Goal: Find specific page/section: Find specific page/section

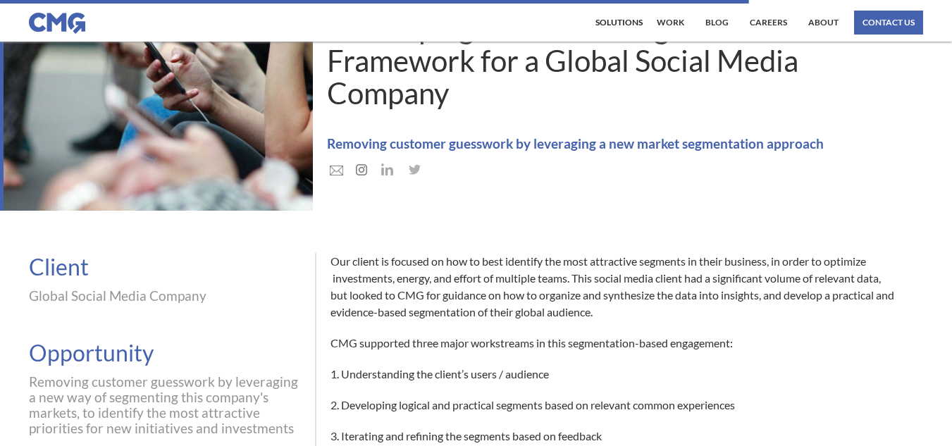
scroll to position [587, 0]
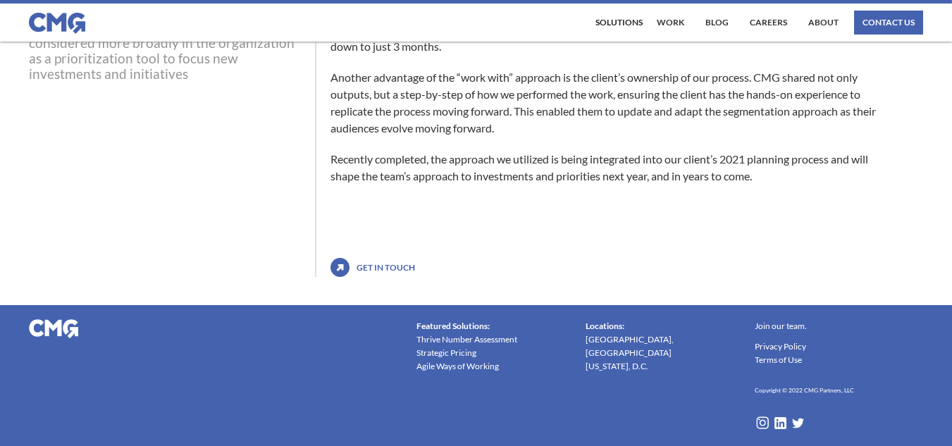
click at [58, 22] on img at bounding box center [57, 23] width 56 height 21
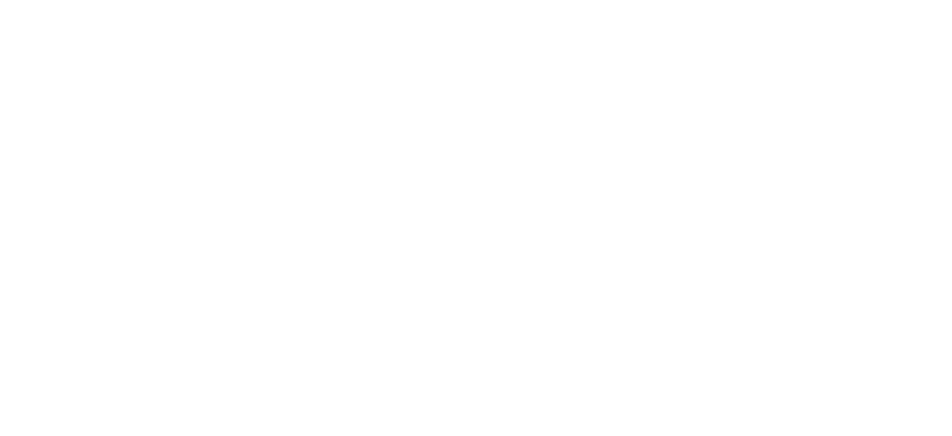
scroll to position [14, 0]
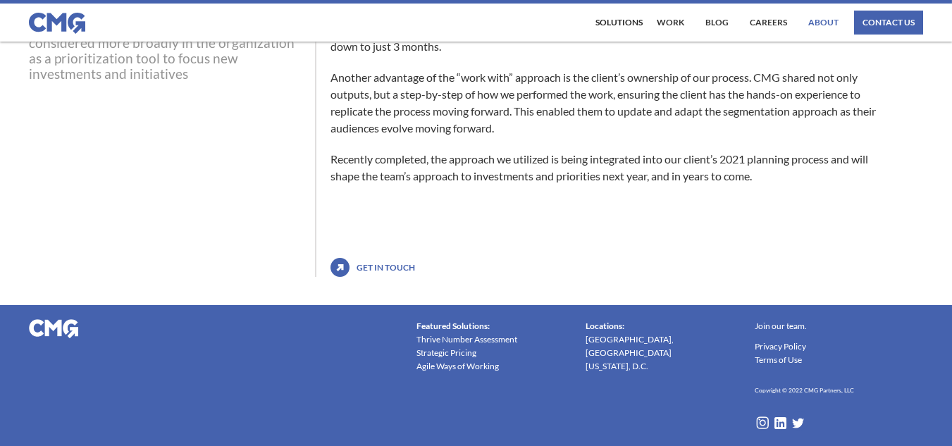
click at [826, 23] on link "About" at bounding box center [823, 23] width 37 height 24
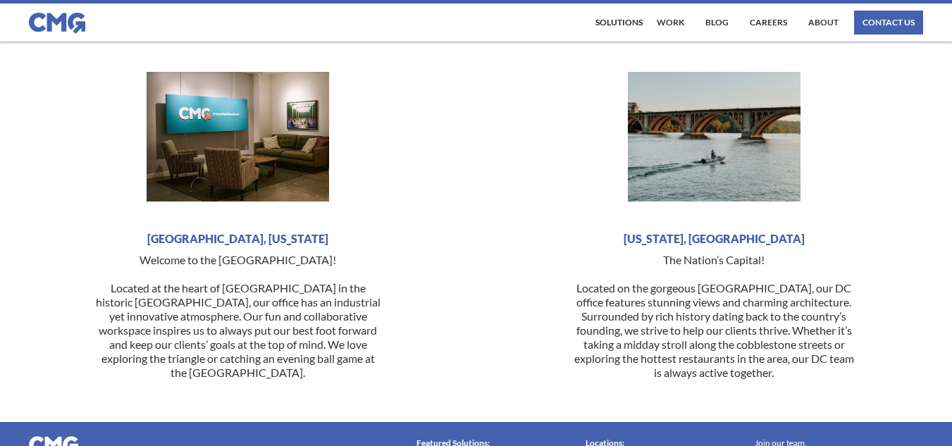
scroll to position [3351, 0]
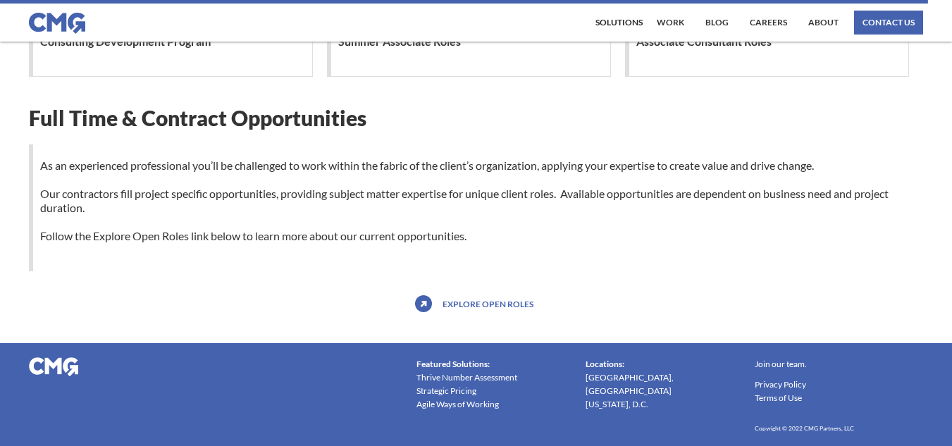
scroll to position [1459, 0]
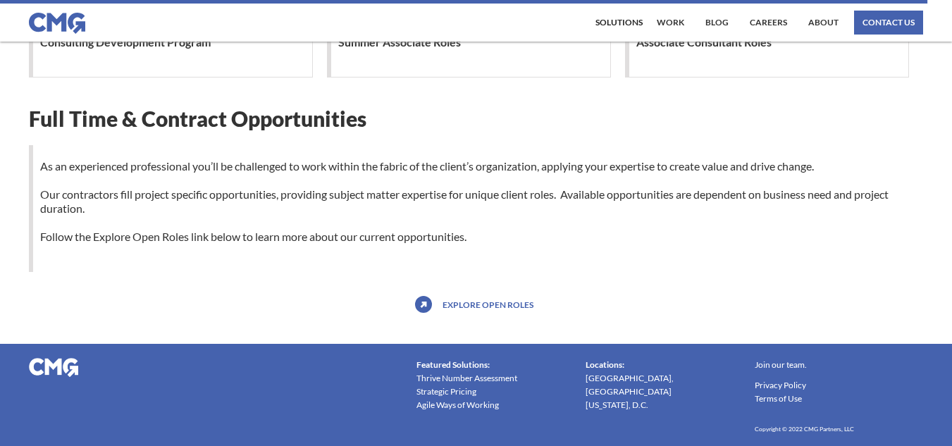
click at [493, 303] on link "Explore open roles" at bounding box center [488, 304] width 98 height 23
